Goal: Browse casually

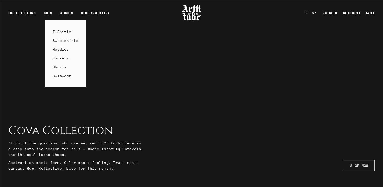
click at [46, 14] on link "MEN" at bounding box center [48, 15] width 8 height 10
click at [44, 12] on link "MEN" at bounding box center [48, 15] width 8 height 10
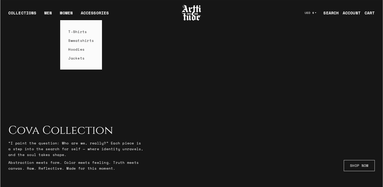
click at [63, 13] on link "WOMEN" at bounding box center [66, 15] width 13 height 10
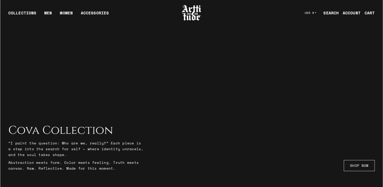
click at [353, 165] on link "SHOP NOW" at bounding box center [359, 165] width 31 height 11
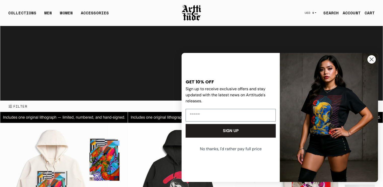
click at [370, 60] on circle "Close dialog" at bounding box center [372, 59] width 8 height 8
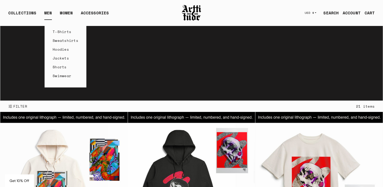
click at [56, 48] on link "Hoodies" at bounding box center [66, 49] width 26 height 9
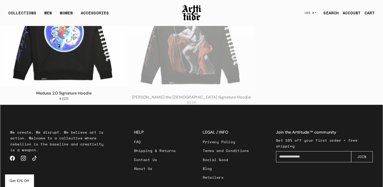
scroll to position [1465, 0]
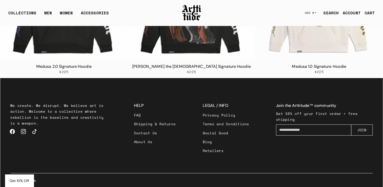
click at [143, 131] on link "Contact Us" at bounding box center [155, 133] width 42 height 9
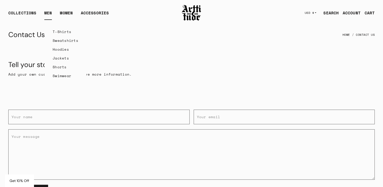
click at [57, 29] on link "T-Shirts" at bounding box center [66, 31] width 26 height 9
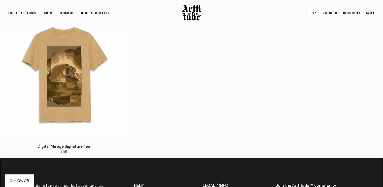
scroll to position [1611, 0]
